Goal: Task Accomplishment & Management: Manage account settings

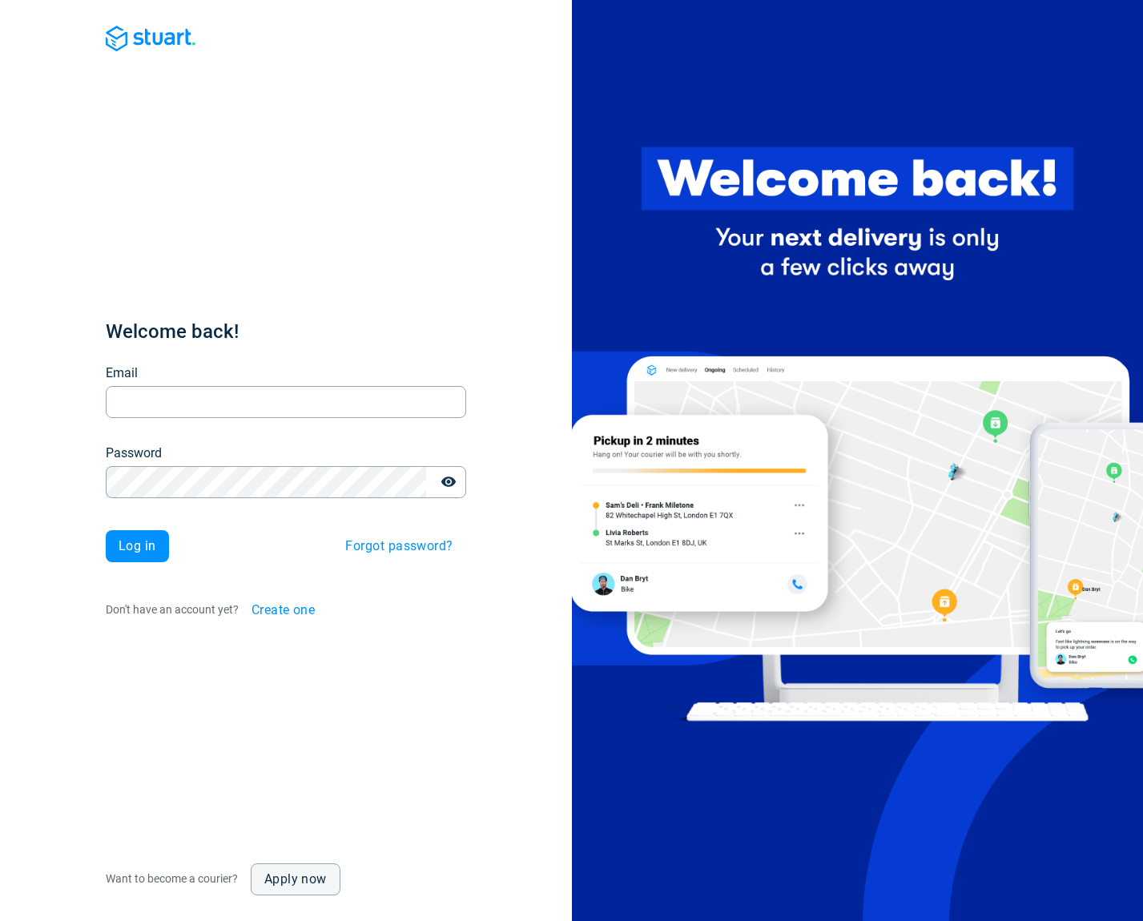
click at [236, 383] on div "Email Email" at bounding box center [286, 391] width 360 height 54
click at [234, 401] on input "Email" at bounding box center [286, 402] width 360 height 31
click at [282, 335] on div "Welcome back! Email Email Password Password Log in Forgot password? Don't have …" at bounding box center [286, 473] width 360 height 308
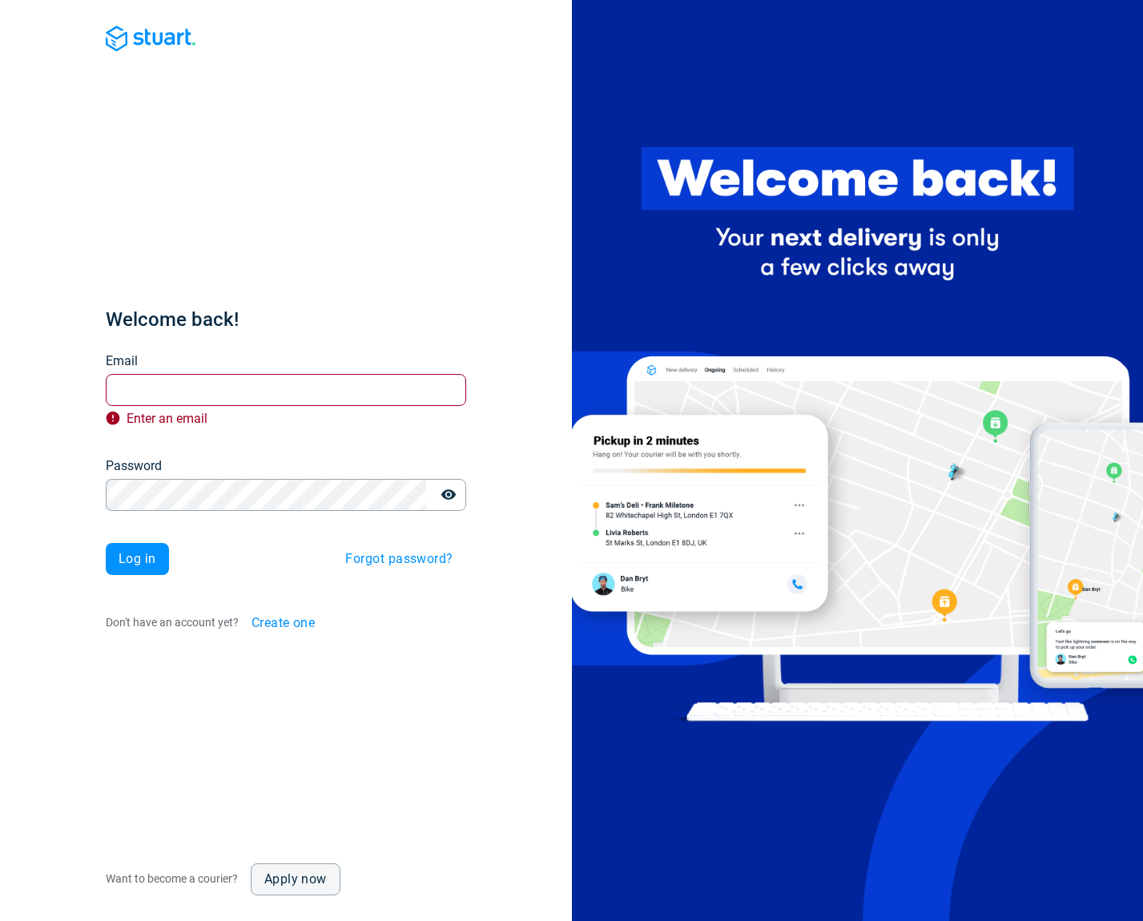
click at [276, 625] on span "Create one" at bounding box center [284, 623] width 64 height 13
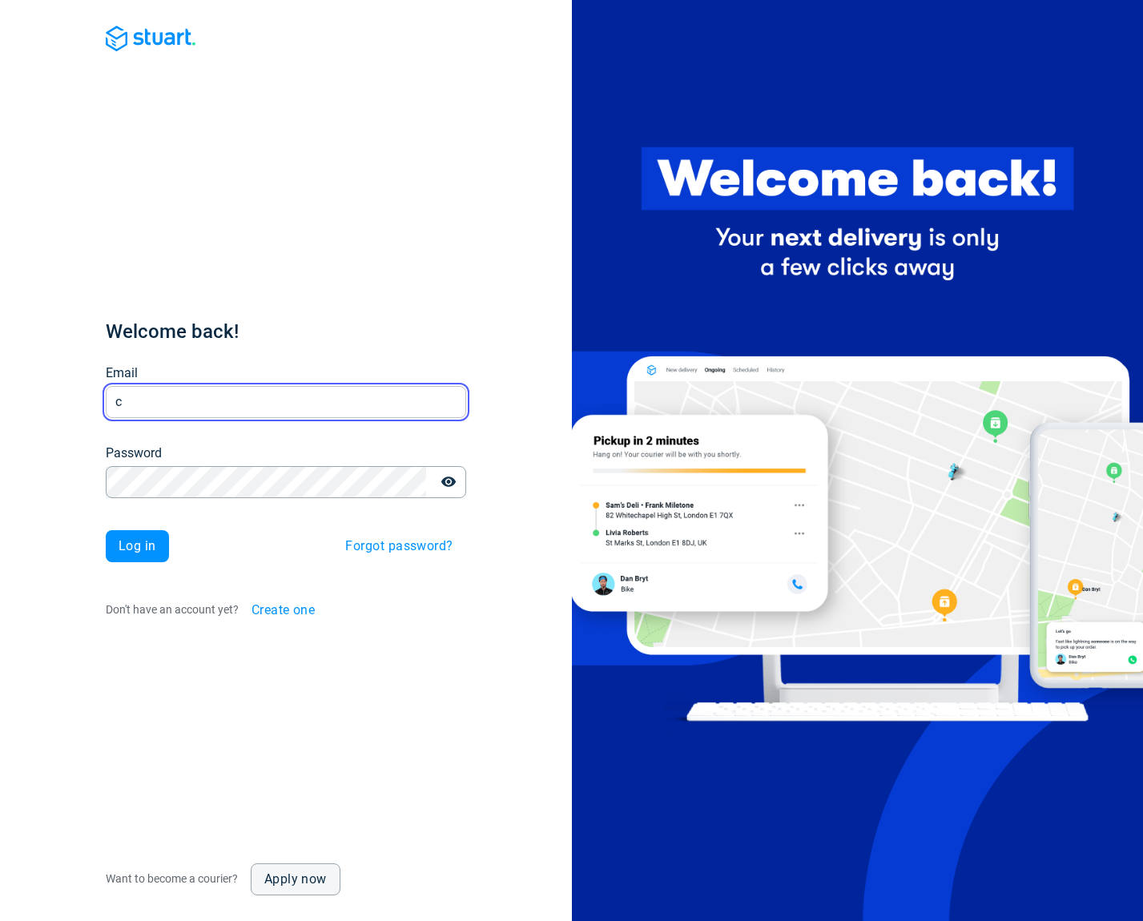
click at [263, 398] on input "c" at bounding box center [286, 402] width 360 height 31
type input "[EMAIL_ADDRESS][DOMAIN_NAME]"
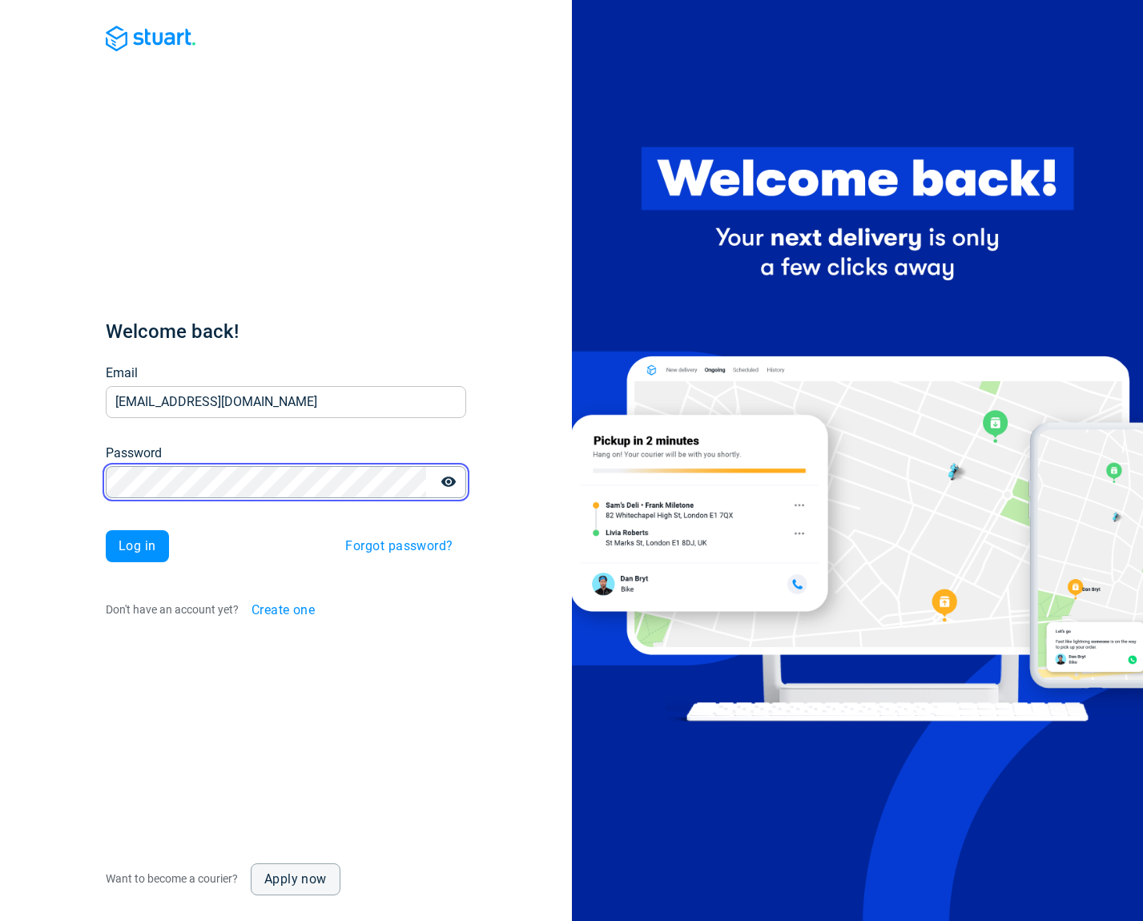
click at [106, 530] on button "Log in" at bounding box center [137, 546] width 63 height 32
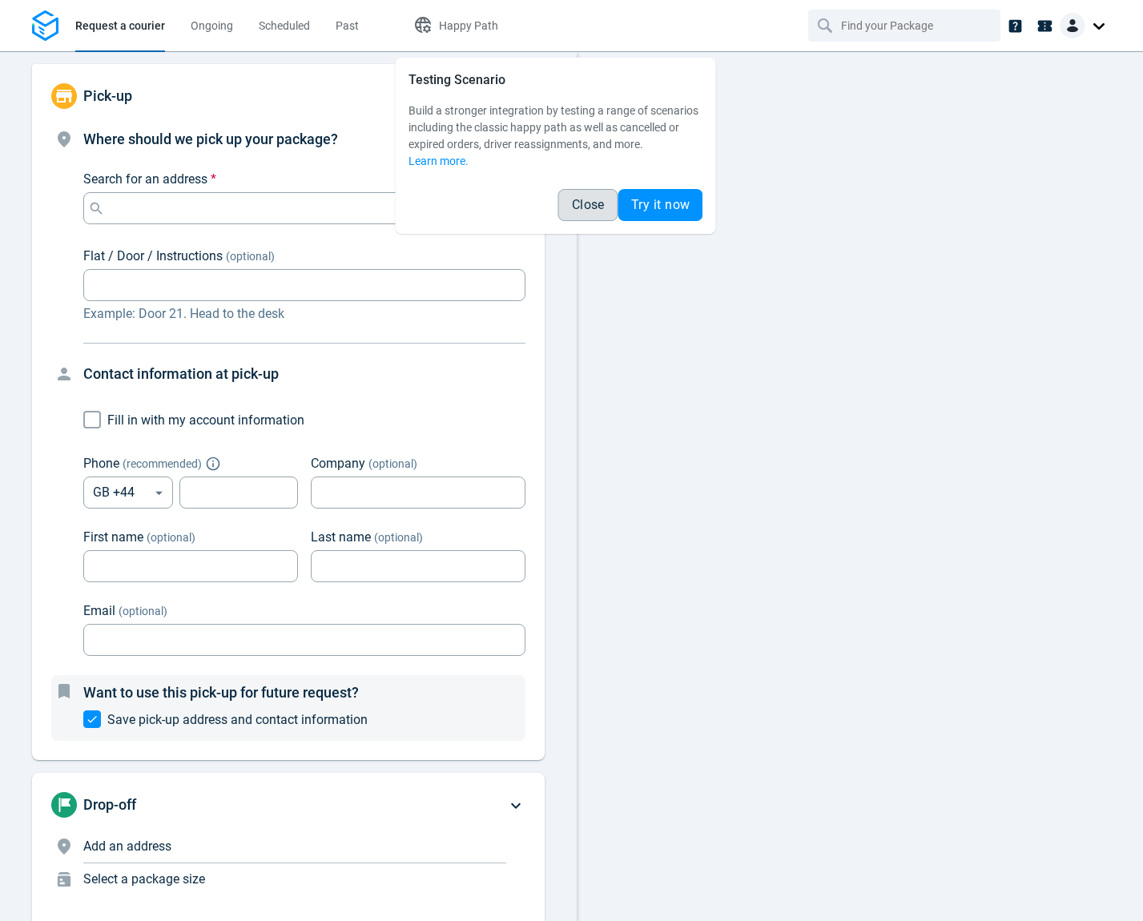
click at [594, 206] on span "Close" at bounding box center [588, 205] width 33 height 13
type input "PL"
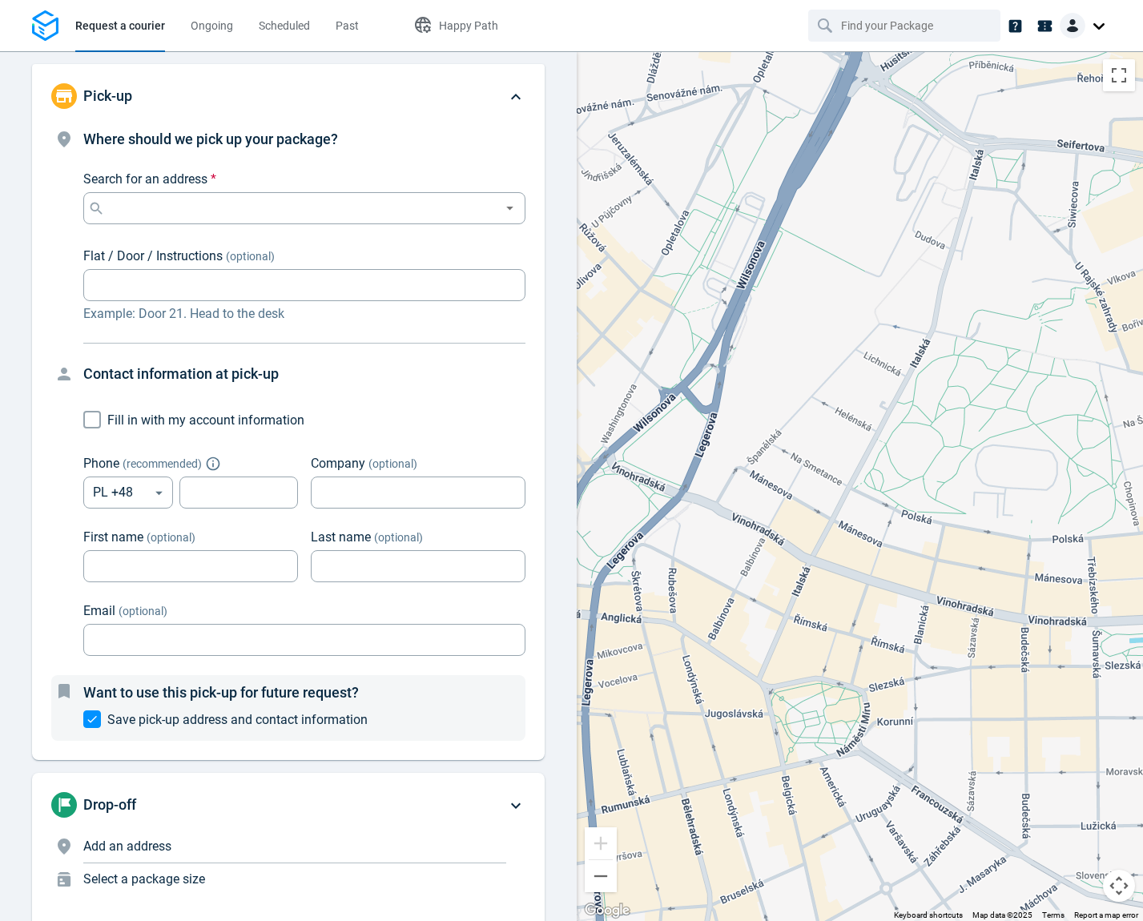
click at [1077, 43] on div at bounding box center [1085, 32] width 51 height 38
click at [1077, 38] on div at bounding box center [1085, 28] width 51 height 30
click at [1077, 28] on img at bounding box center [1073, 26] width 26 height 26
click at [1058, 91] on span "Settings" at bounding box center [1043, 99] width 41 height 17
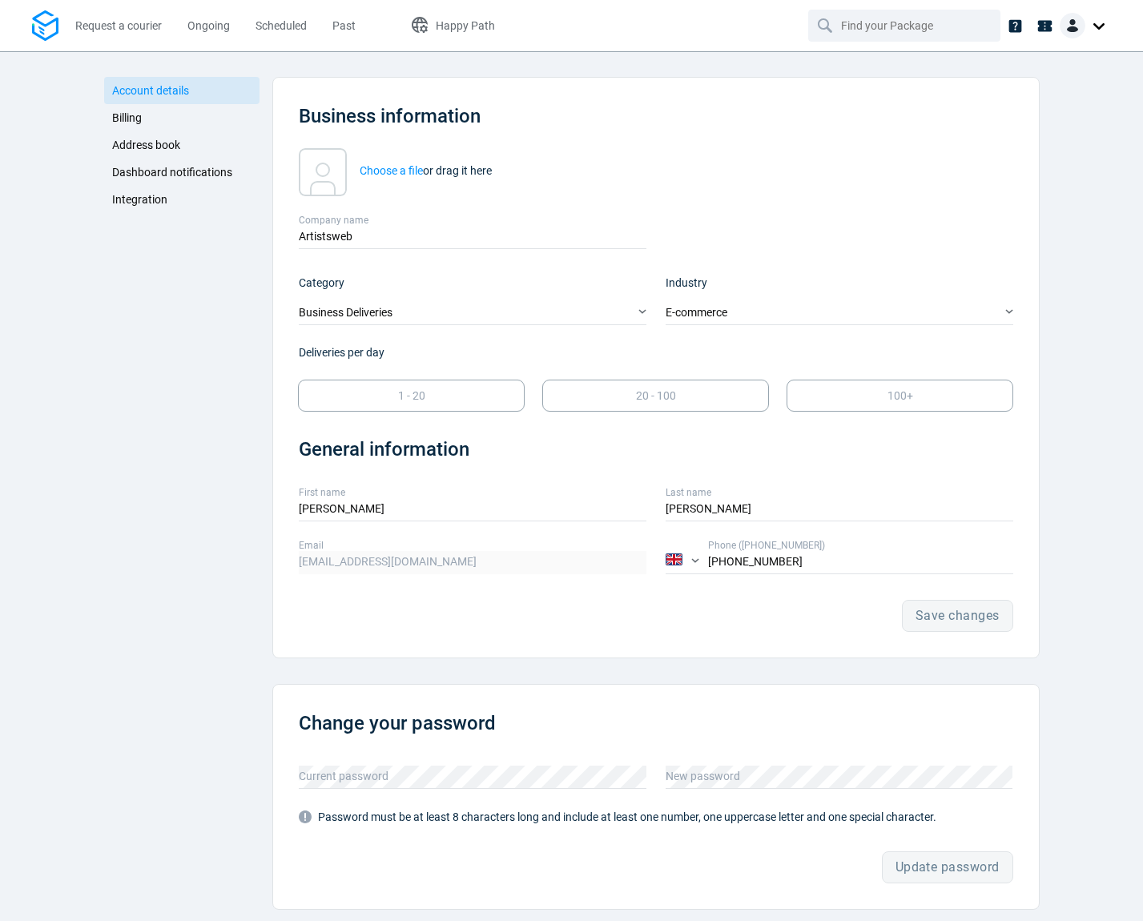
scroll to position [2, 0]
click at [177, 177] on span "Dashboard notifications" at bounding box center [172, 170] width 120 height 13
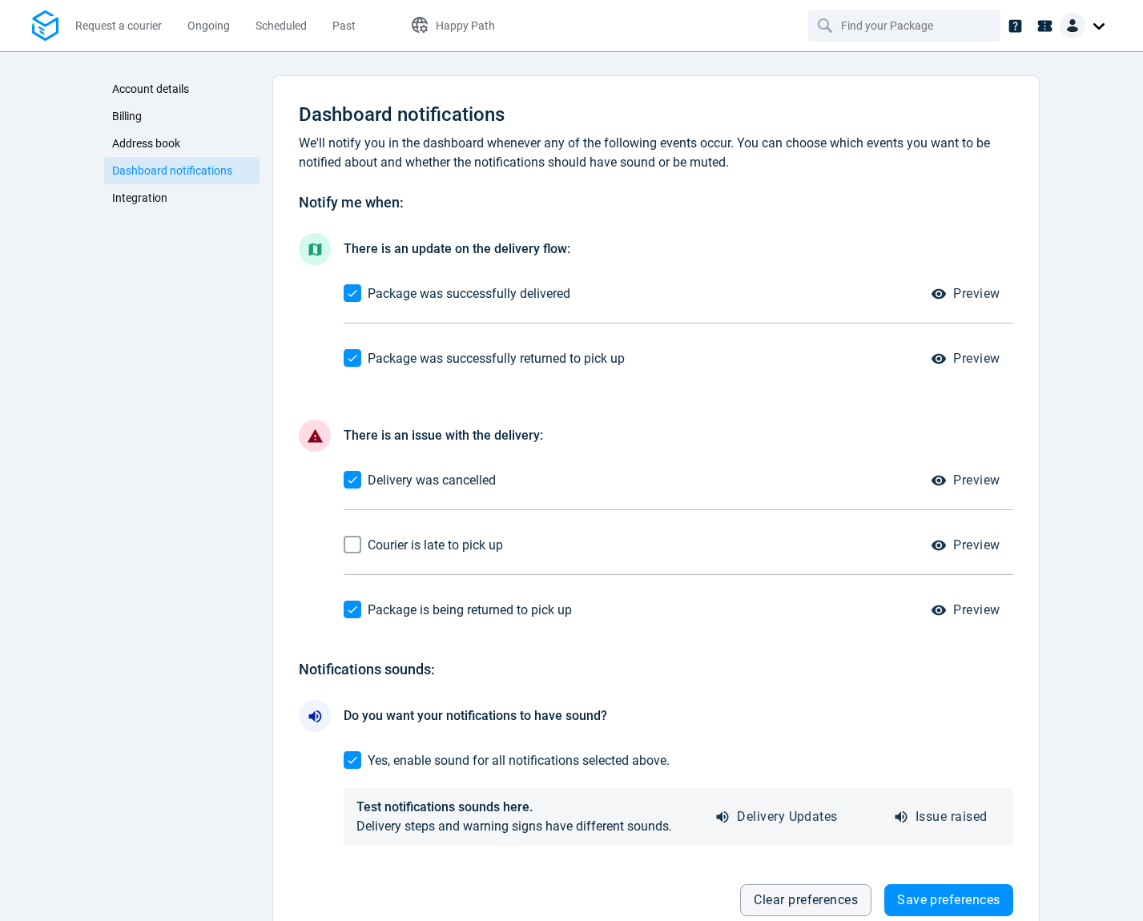
click at [171, 193] on link "Integration" at bounding box center [182, 197] width 156 height 27
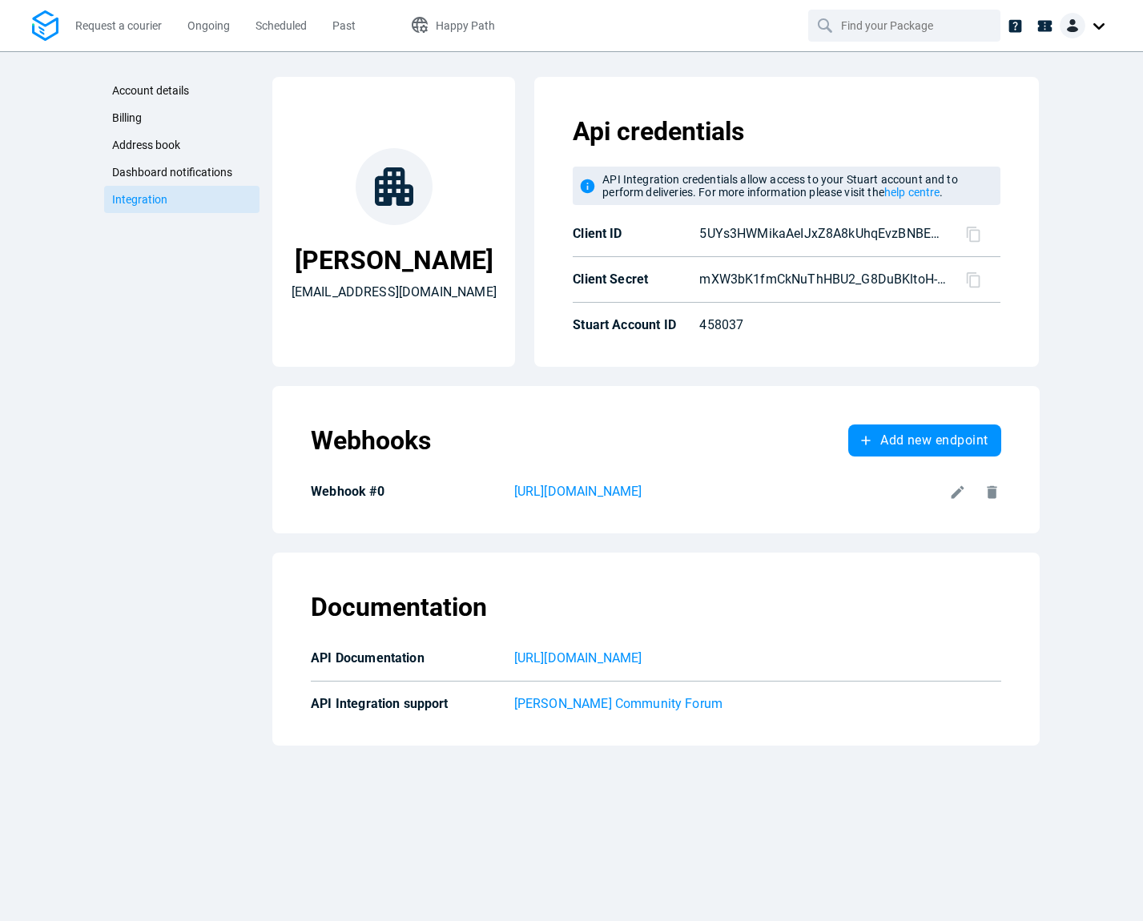
click at [1098, 28] on div at bounding box center [1085, 26] width 51 height 26
click at [1038, 103] on span "Settings" at bounding box center [1043, 99] width 41 height 17
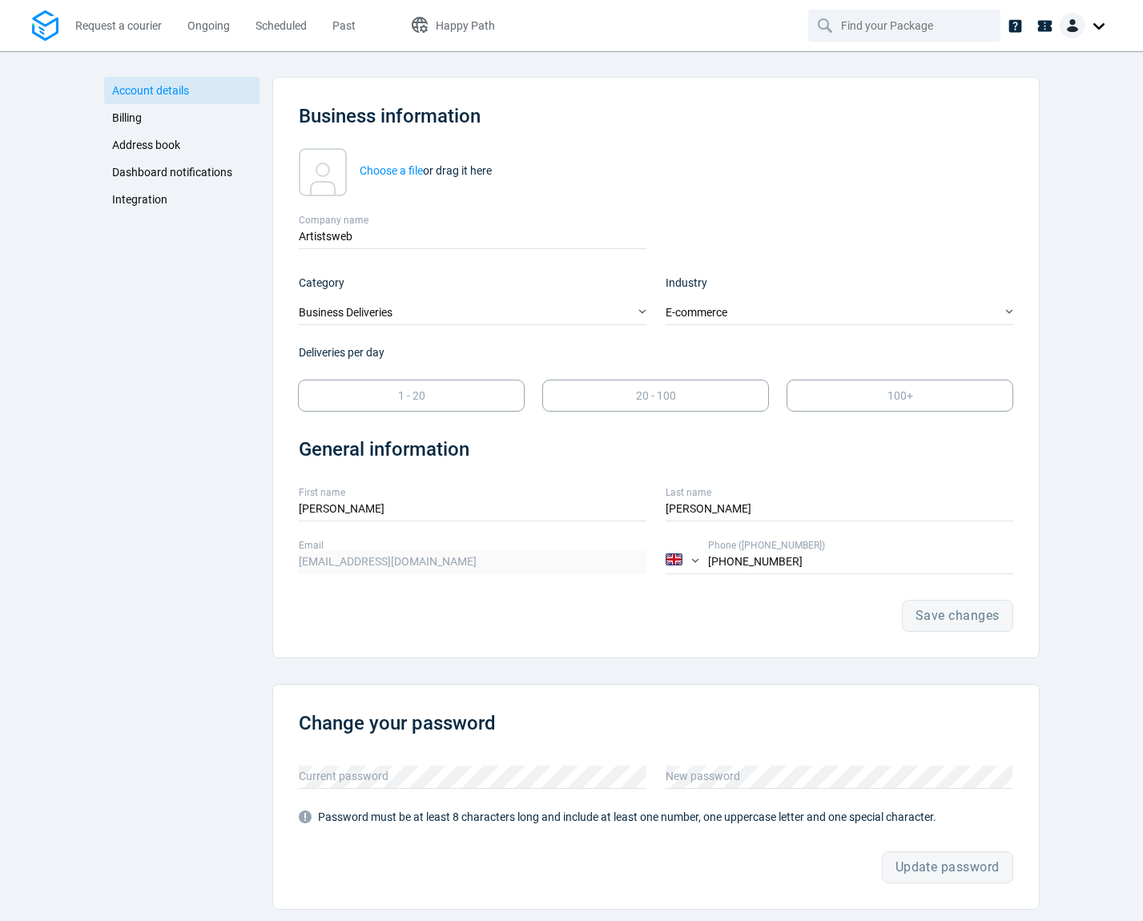
click at [153, 203] on span "Integration" at bounding box center [139, 199] width 55 height 13
